Goal: Information Seeking & Learning: Find specific fact

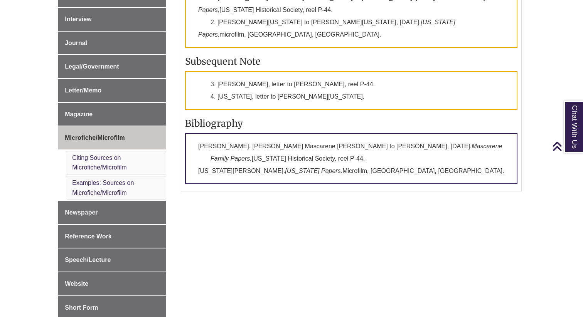
scroll to position [375, 0]
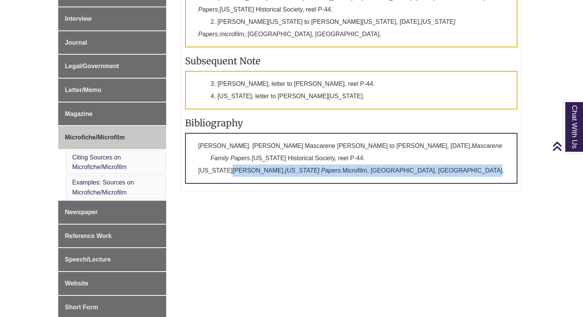
drag, startPoint x: 227, startPoint y: 175, endPoint x: 198, endPoint y: 180, distance: 29.0
click at [198, 180] on p "[PERSON_NAME]. [PERSON_NAME] Mascarene [PERSON_NAME] to [PERSON_NAME], [DATE]. …" at bounding box center [351, 158] width 332 height 51
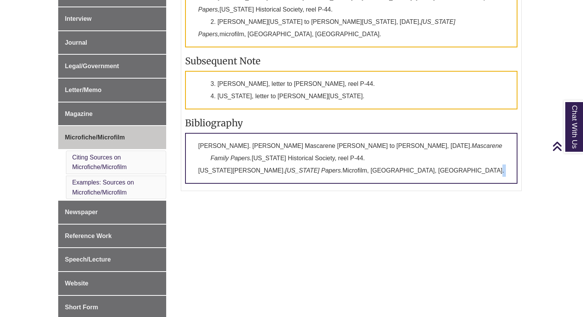
drag, startPoint x: 198, startPoint y: 180, endPoint x: 202, endPoint y: 181, distance: 3.9
click at [202, 181] on p "[PERSON_NAME]. [PERSON_NAME] Mascarene [PERSON_NAME] to [PERSON_NAME], [DATE]. …" at bounding box center [351, 158] width 332 height 51
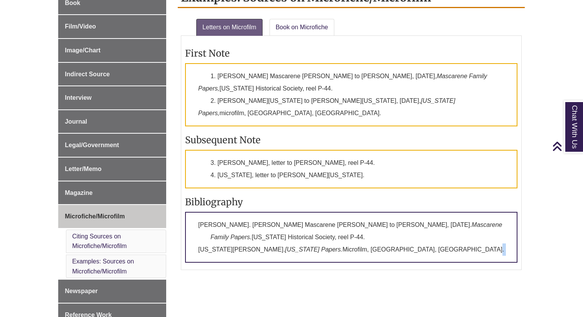
scroll to position [292, 0]
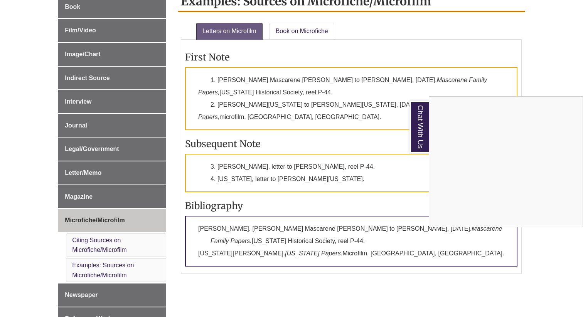
drag, startPoint x: 203, startPoint y: 75, endPoint x: 331, endPoint y: 90, distance: 129.2
click at [331, 90] on div "Chat With Us" at bounding box center [291, 158] width 583 height 317
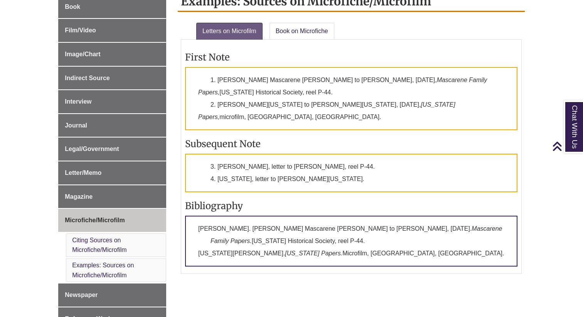
click at [331, 90] on p "1. [PERSON_NAME] Mascarene [PERSON_NAME] to [PERSON_NAME], [DATE], Mascarene Fa…" at bounding box center [351, 98] width 332 height 63
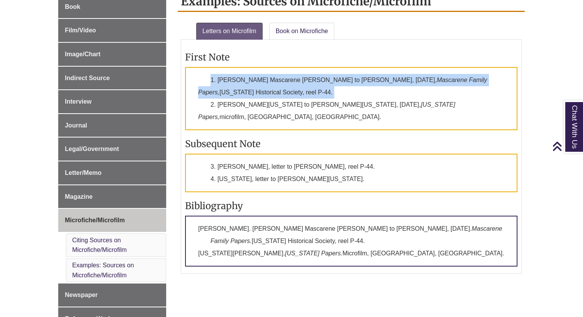
click at [331, 90] on p "1. [PERSON_NAME] Mascarene [PERSON_NAME] to [PERSON_NAME], [DATE], Mascarene Fa…" at bounding box center [351, 98] width 332 height 63
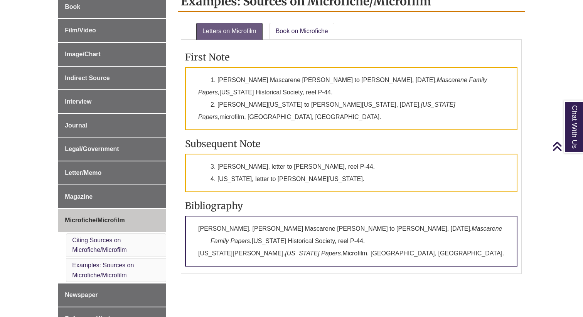
click at [352, 91] on p "1. [PERSON_NAME] Mascarene [PERSON_NAME] to [PERSON_NAME], [DATE], Mascarene Fa…" at bounding box center [351, 98] width 332 height 63
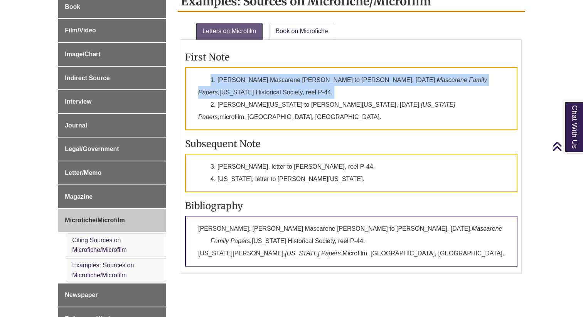
drag, startPoint x: 352, startPoint y: 93, endPoint x: 352, endPoint y: 75, distance: 18.1
click at [352, 75] on p "1. [PERSON_NAME] Mascarene [PERSON_NAME] to [PERSON_NAME], [DATE], Mascarene Fa…" at bounding box center [351, 98] width 332 height 63
click at [352, 76] on p "1. [PERSON_NAME] Mascarene [PERSON_NAME] to [PERSON_NAME], [DATE], Mascarene Fa…" at bounding box center [351, 98] width 332 height 63
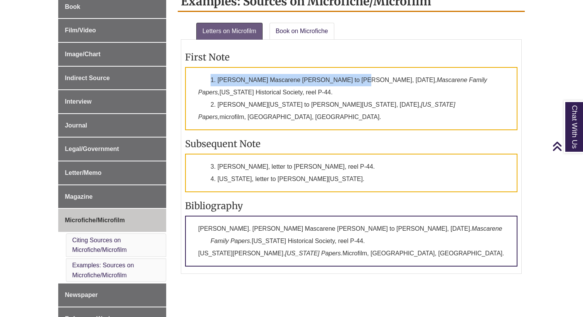
drag, startPoint x: 352, startPoint y: 69, endPoint x: 348, endPoint y: 85, distance: 16.4
click at [348, 85] on p "1. [PERSON_NAME] Mascarene [PERSON_NAME] to [PERSON_NAME], [DATE], Mascarene Fa…" at bounding box center [351, 98] width 332 height 63
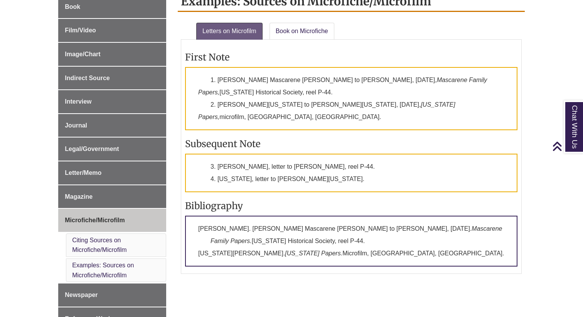
click at [348, 87] on p "1. [PERSON_NAME] Mascarene [PERSON_NAME] to [PERSON_NAME], [DATE], Mascarene Fa…" at bounding box center [351, 98] width 332 height 63
